Goal: Task Accomplishment & Management: Use online tool/utility

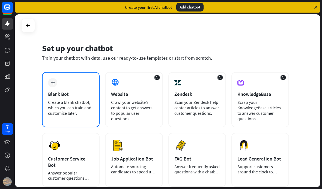
click at [71, 88] on div "plus Blank Bot Create a blank chatbot, which you can train and customize later." at bounding box center [71, 99] width 58 height 55
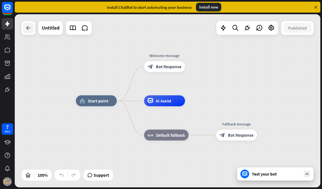
click at [26, 28] on icon at bounding box center [28, 28] width 7 height 7
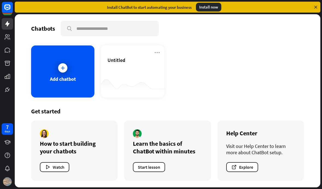
click at [4, 26] on icon at bounding box center [7, 23] width 7 height 7
click at [318, 6] on icon at bounding box center [316, 7] width 5 height 5
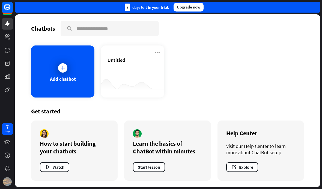
click at [313, 6] on div "7 days left in your trial. Upgrade now" at bounding box center [168, 7] width 306 height 11
click at [220, 51] on div "Add chatbot Untitled" at bounding box center [167, 71] width 273 height 52
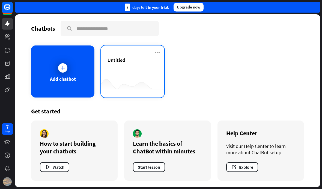
click at [145, 73] on div "Untitled" at bounding box center [133, 66] width 50 height 19
